Goal: Transaction & Acquisition: Purchase product/service

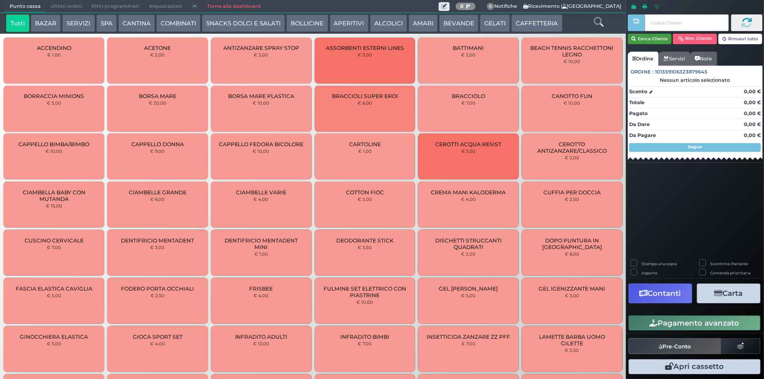
click at [654, 37] on button "Cerca Cliente" at bounding box center [649, 39] width 44 height 11
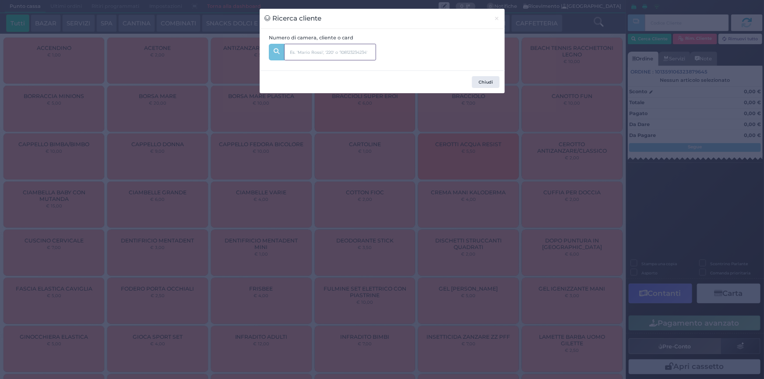
click at [335, 52] on input "text" at bounding box center [330, 52] width 92 height 17
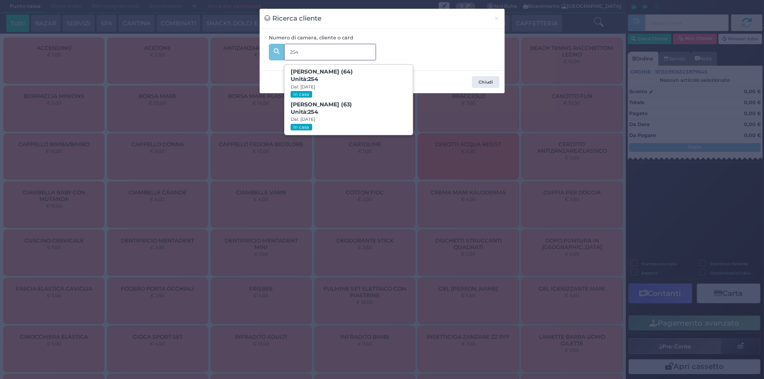
type input "254"
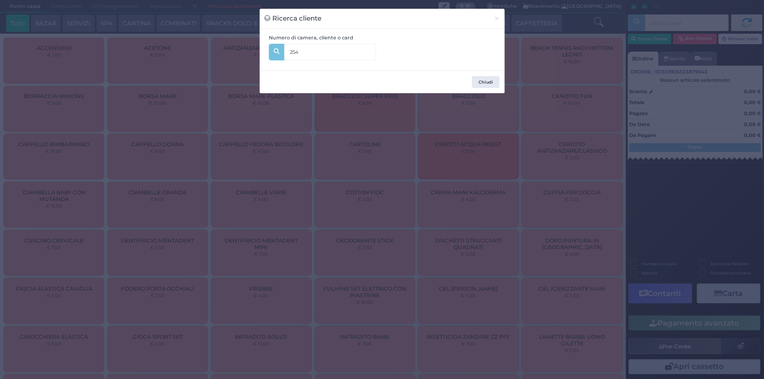
click at [463, 51] on div "Numero di camera, cliente o card 254 254 Sabina Brini (64) Unità: 254 Dal: 31/0…" at bounding box center [381, 50] width 235 height 32
click at [496, 18] on span "×" at bounding box center [497, 19] width 6 height 10
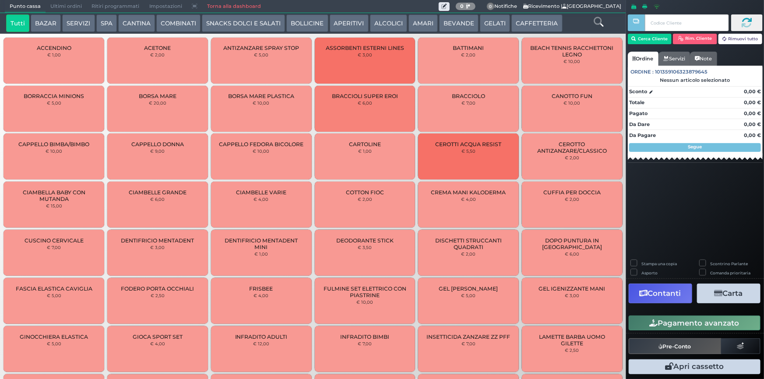
click at [79, 4] on span "Ultimi ordini" at bounding box center [66, 6] width 41 height 12
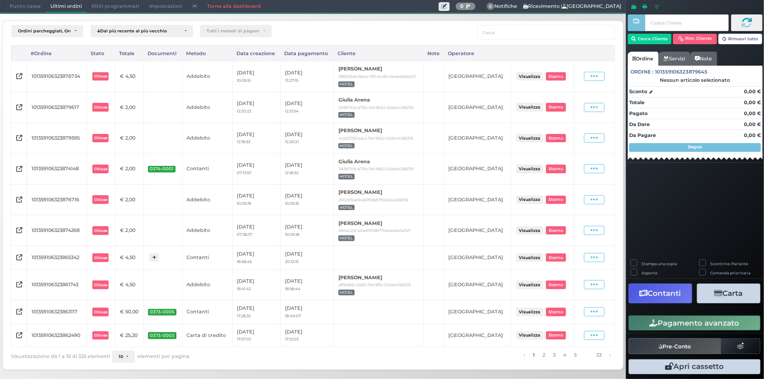
click at [20, 6] on span "Punto cassa" at bounding box center [25, 6] width 41 height 12
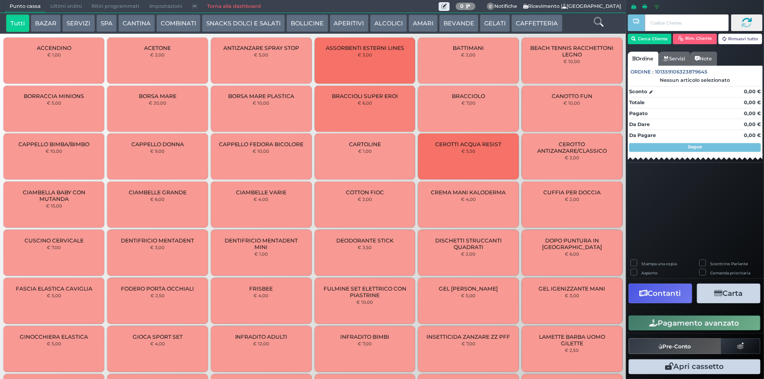
click at [86, 24] on button "SERVIZI" at bounding box center [78, 23] width 32 height 18
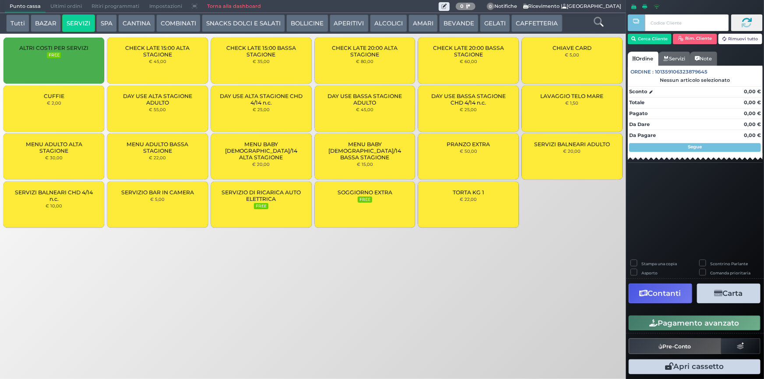
click at [47, 111] on div "CUFFIE € 2,00" at bounding box center [54, 109] width 101 height 46
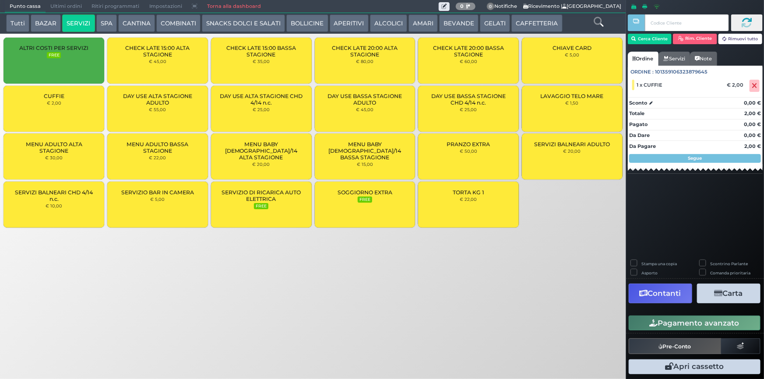
click at [669, 325] on button "Pagamento avanzato" at bounding box center [694, 322] width 132 height 15
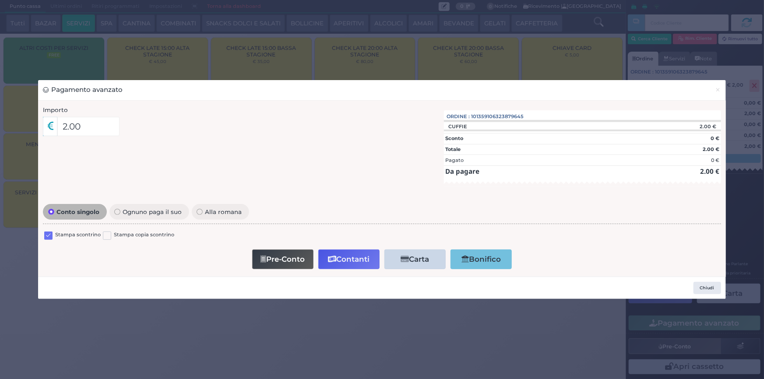
click at [51, 232] on label at bounding box center [48, 235] width 8 height 8
click at [0, 0] on input "checkbox" at bounding box center [0, 0] width 0 height 0
click at [340, 263] on button "Contanti" at bounding box center [348, 259] width 61 height 20
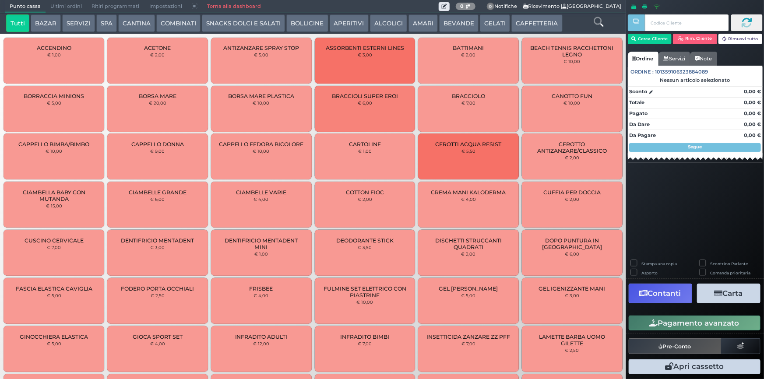
click at [79, 25] on button "SERVIZI" at bounding box center [78, 23] width 32 height 18
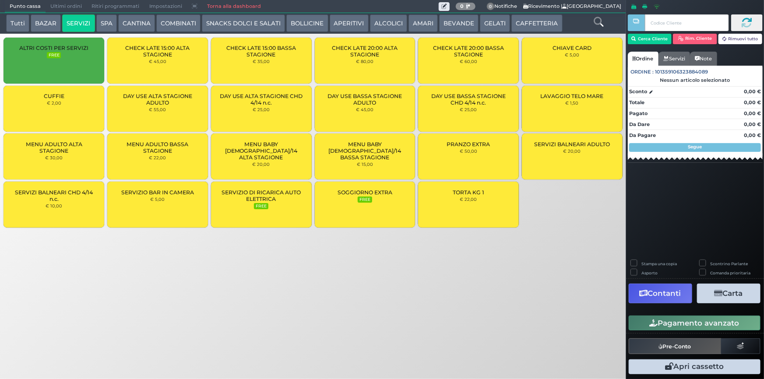
click at [70, 106] on div "CUFFIE € 2,00" at bounding box center [54, 109] width 101 height 46
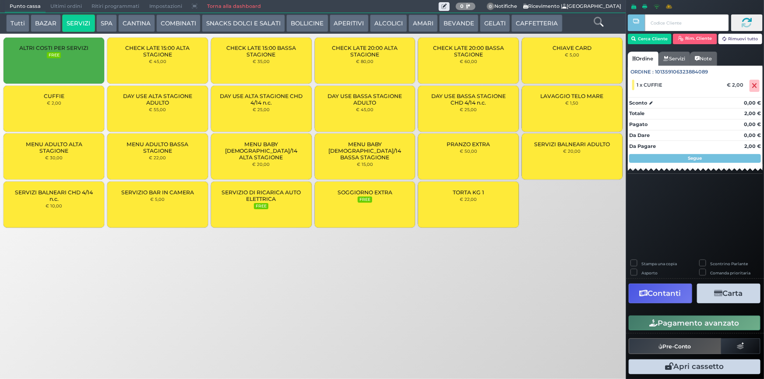
click at [71, 106] on div "CUFFIE € 2,00" at bounding box center [54, 109] width 101 height 46
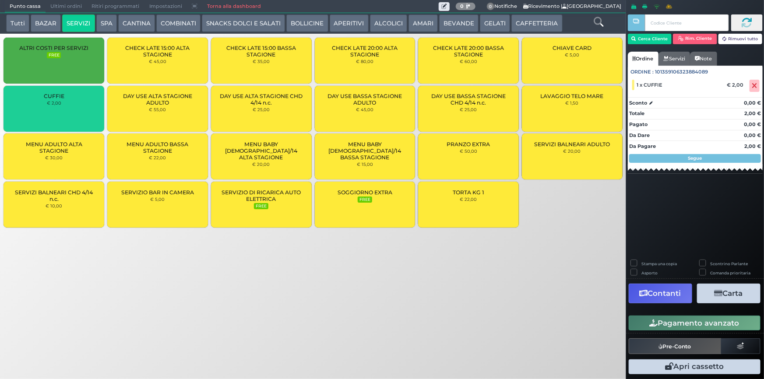
click at [71, 106] on div "CUFFIE € 2,00" at bounding box center [54, 109] width 101 height 46
click at [72, 105] on div "CUFFIE € 2,00" at bounding box center [54, 109] width 101 height 46
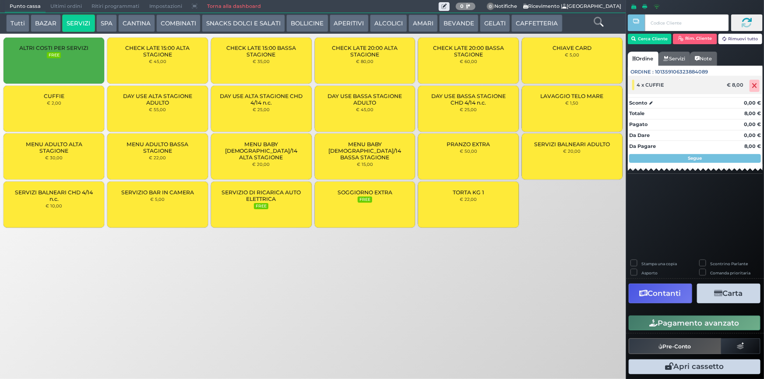
click at [657, 83] on span "4 x CUFFIE" at bounding box center [651, 85] width 28 height 6
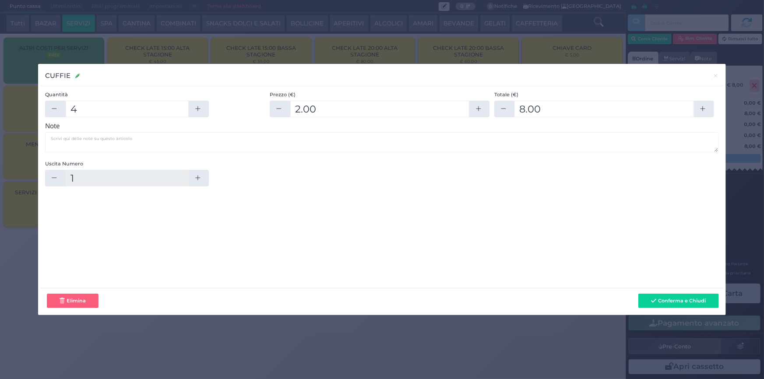
drag, startPoint x: 56, startPoint y: 113, endPoint x: 65, endPoint y: 113, distance: 9.6
click at [55, 113] on button "button" at bounding box center [55, 109] width 20 height 17
type input "3"
type input "6"
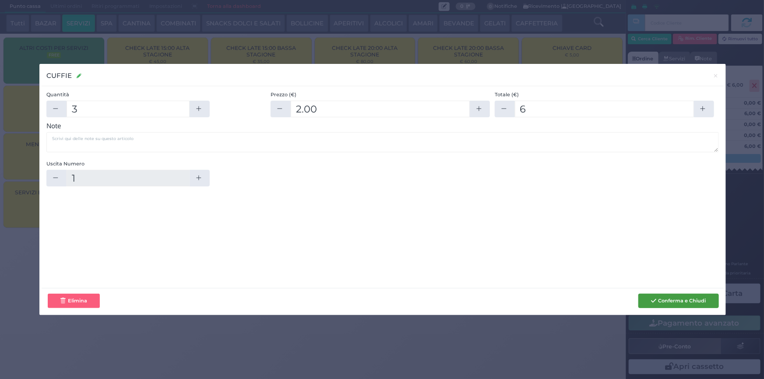
click at [681, 298] on button "Conferma e Chiudi" at bounding box center [678, 301] width 80 height 15
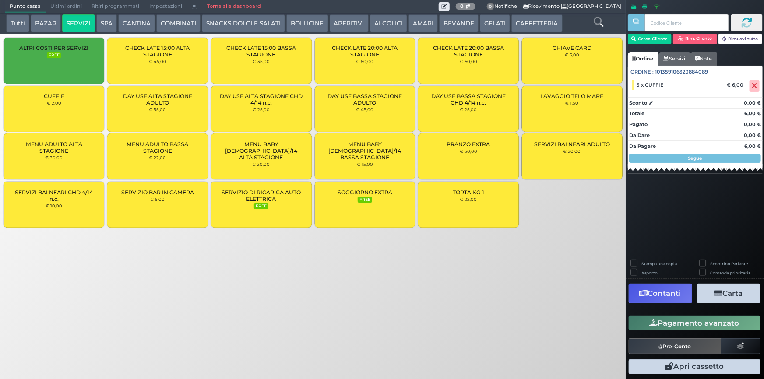
click at [684, 324] on button "Pagamento avanzato" at bounding box center [694, 322] width 132 height 15
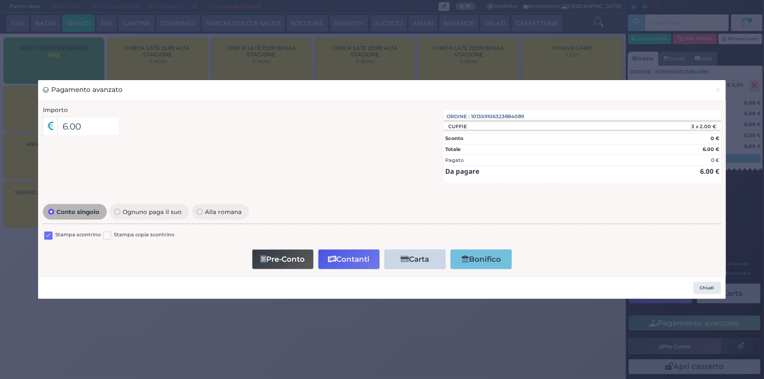
click at [49, 237] on label at bounding box center [48, 235] width 8 height 8
click at [0, 0] on input "checkbox" at bounding box center [0, 0] width 0 height 0
click at [361, 259] on button "Contanti" at bounding box center [348, 259] width 61 height 20
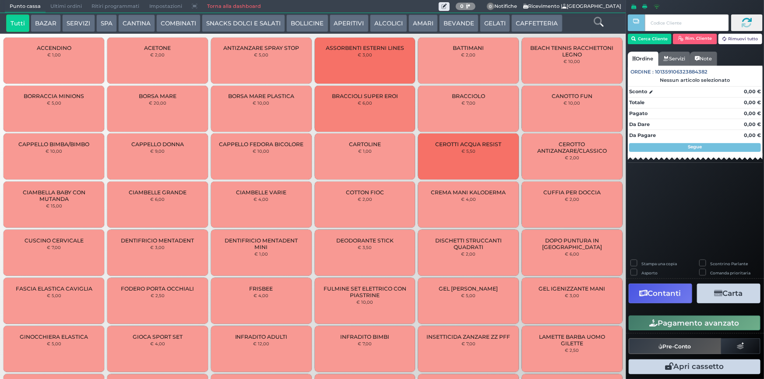
drag, startPoint x: 57, startPoint y: 4, endPoint x: 57, endPoint y: 10, distance: 6.6
click at [57, 6] on span "Ultimi ordini" at bounding box center [66, 6] width 41 height 12
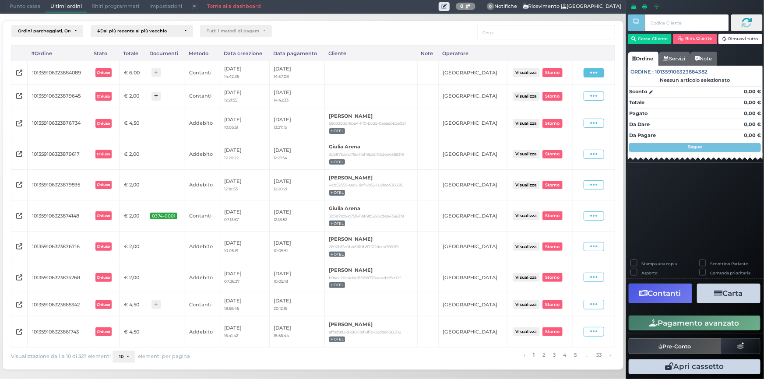
click at [600, 74] on span at bounding box center [593, 72] width 21 height 9
click at [563, 98] on span "Ristampa Pre-Conto" at bounding box center [574, 98] width 36 height 15
